Goal: Navigation & Orientation: Find specific page/section

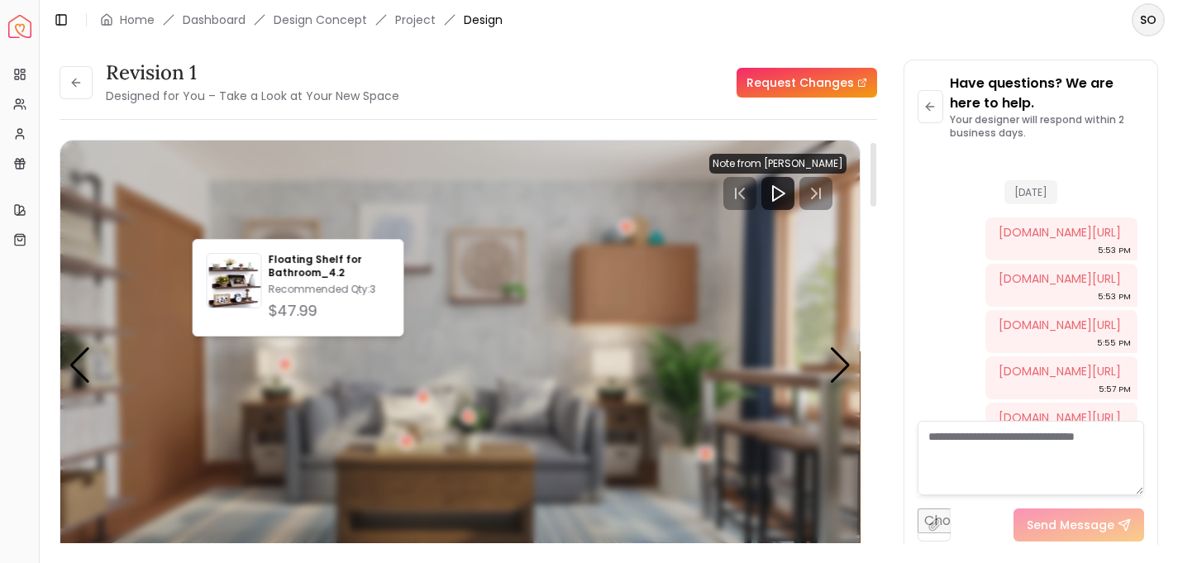
scroll to position [2159, 0]
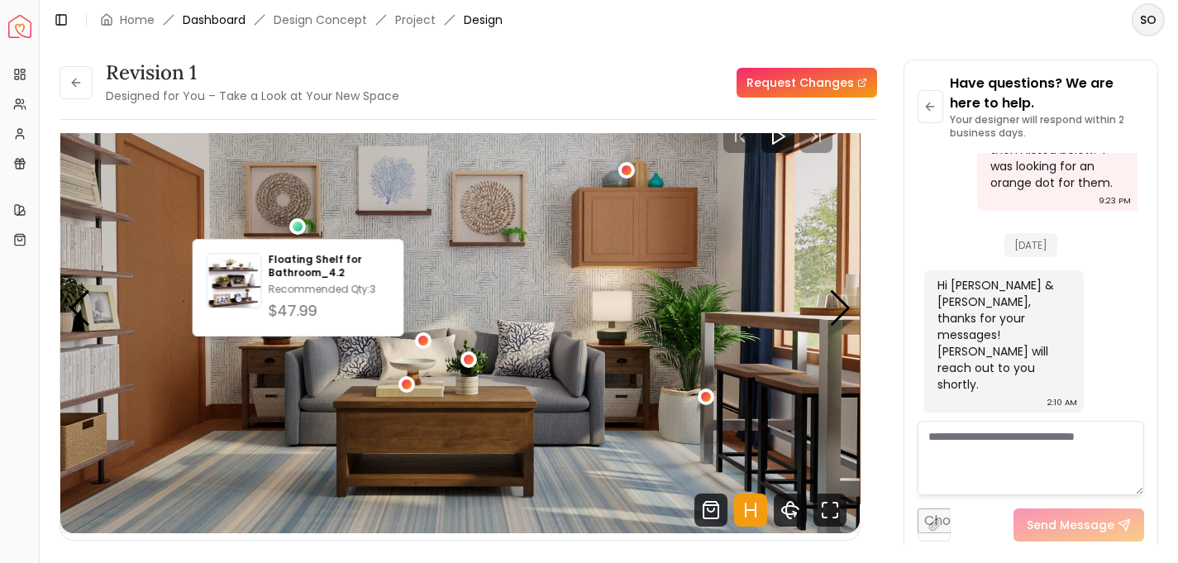
click at [222, 22] on link "Dashboard" at bounding box center [214, 20] width 63 height 17
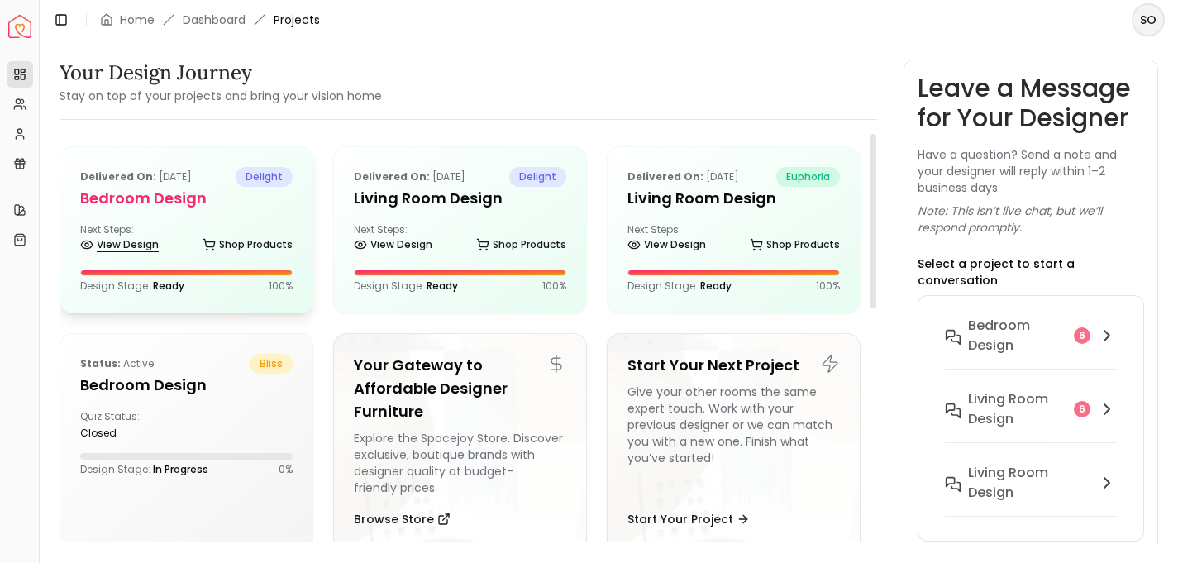
click at [147, 239] on link "View Design" at bounding box center [119, 244] width 79 height 23
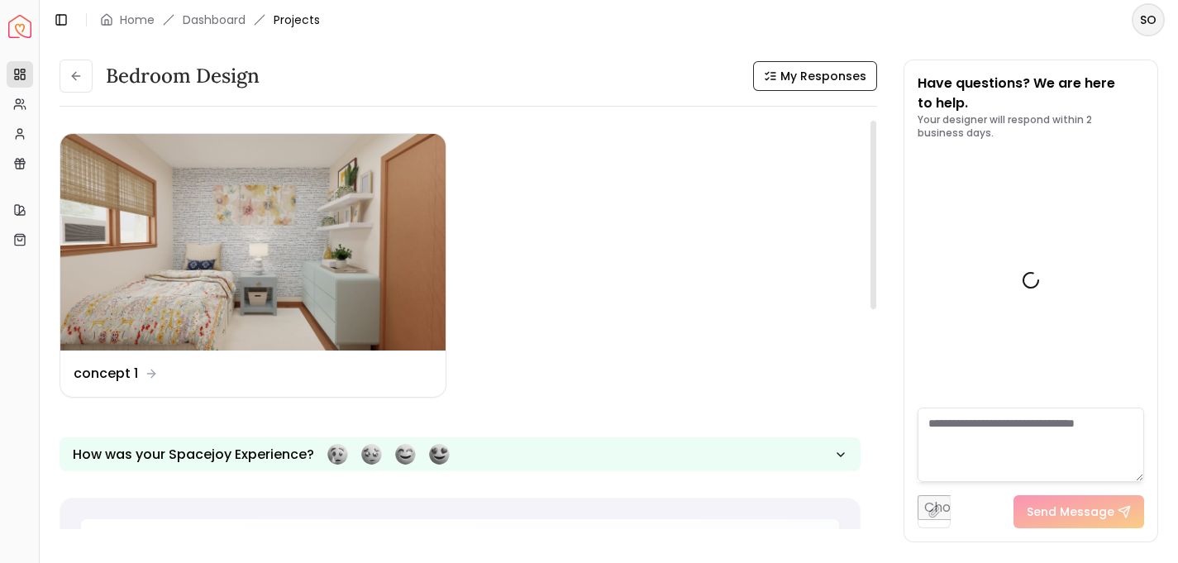
scroll to position [2330, 0]
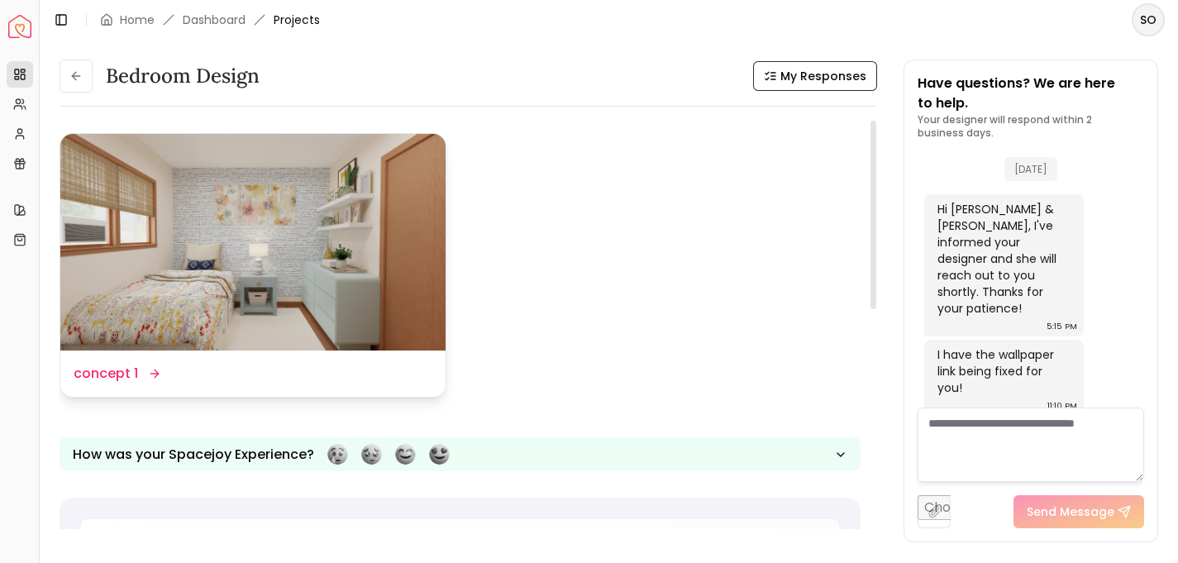
click at [113, 370] on dd "concept 1" at bounding box center [106, 374] width 64 height 20
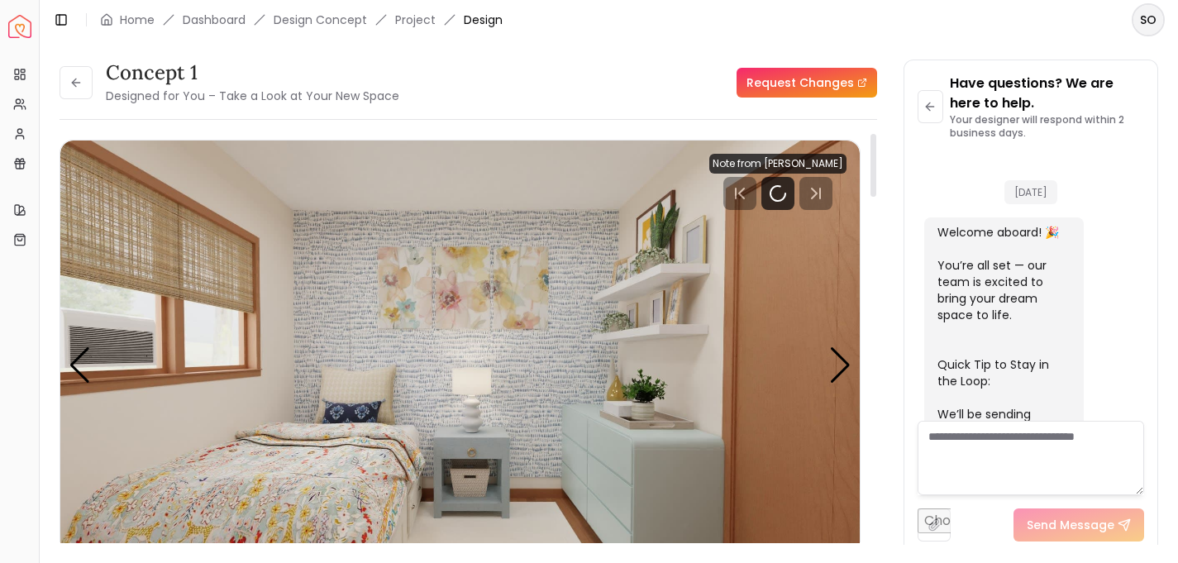
scroll to position [2317, 0]
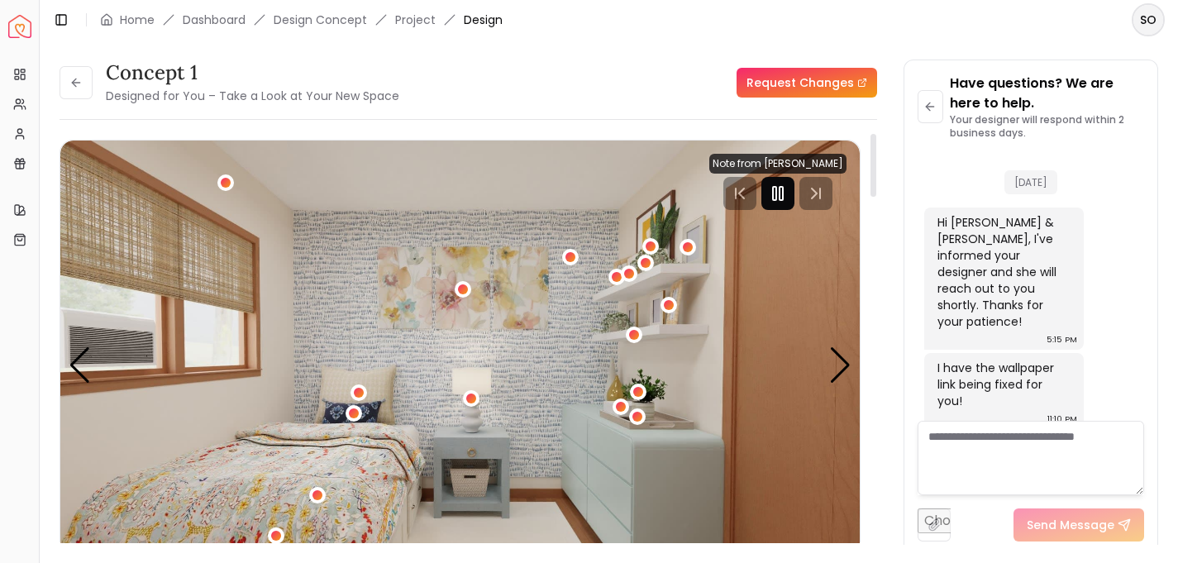
click at [776, 198] on rect "Pause" at bounding box center [774, 193] width 3 height 13
